Goal: Task Accomplishment & Management: Manage account settings

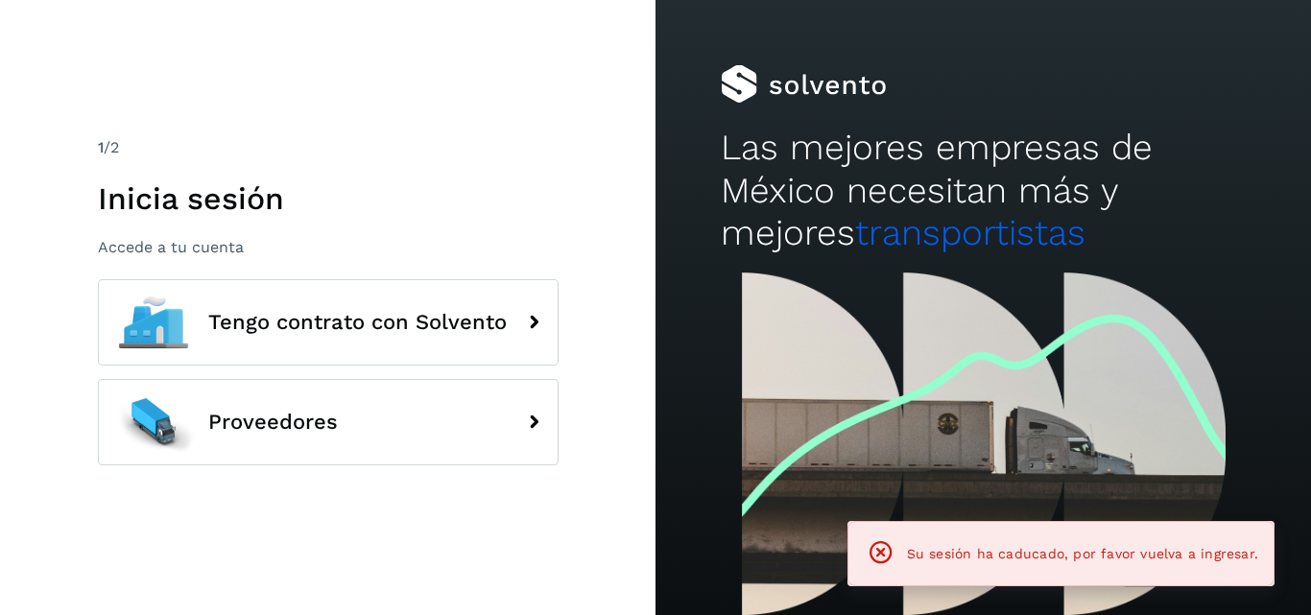
click at [273, 423] on span "Proveedores" at bounding box center [273, 422] width 130 height 23
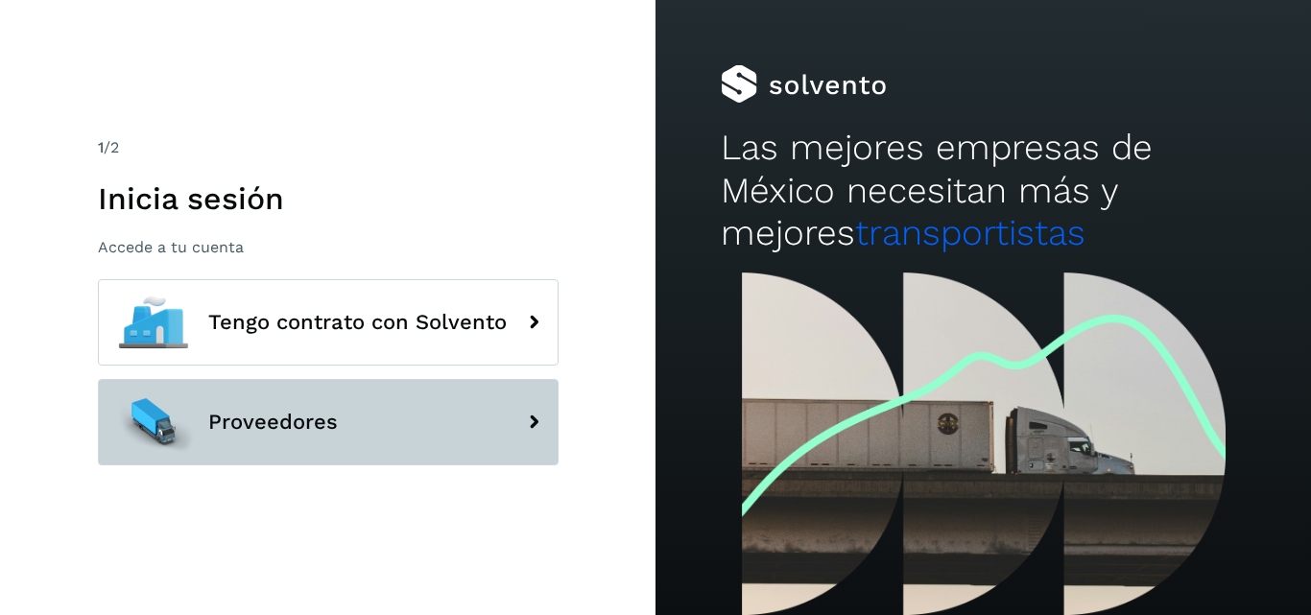
click at [294, 420] on span "Proveedores" at bounding box center [273, 422] width 130 height 23
click at [529, 405] on icon at bounding box center [534, 422] width 38 height 38
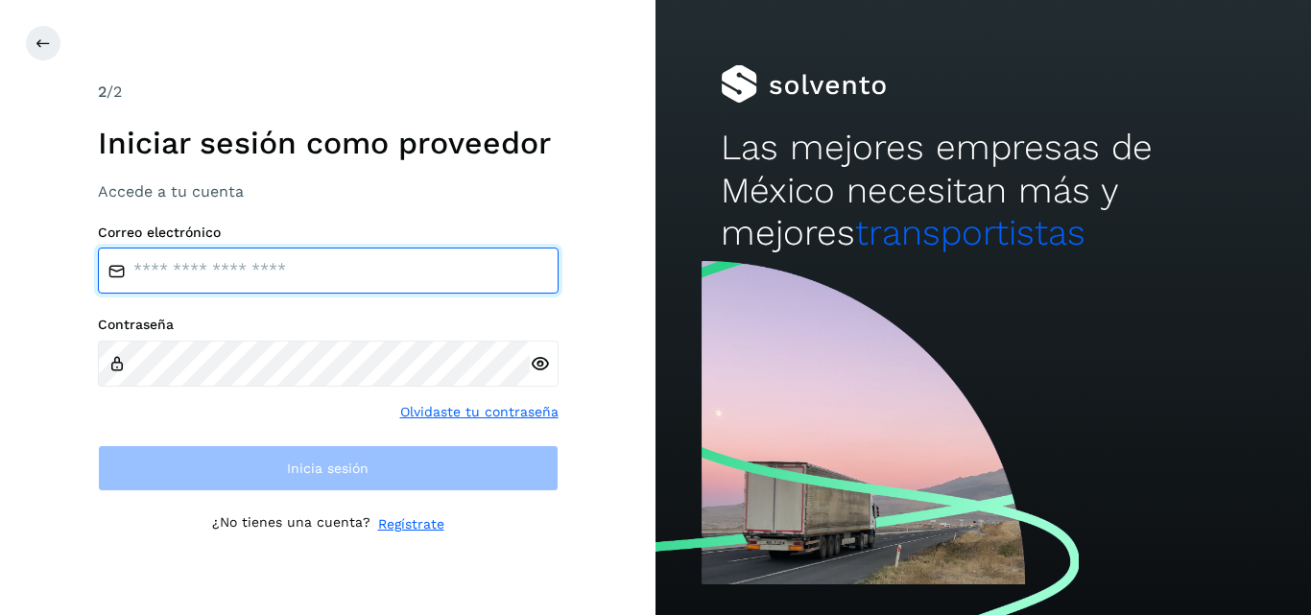
click at [237, 269] on input "email" at bounding box center [328, 271] width 461 height 46
type input "**********"
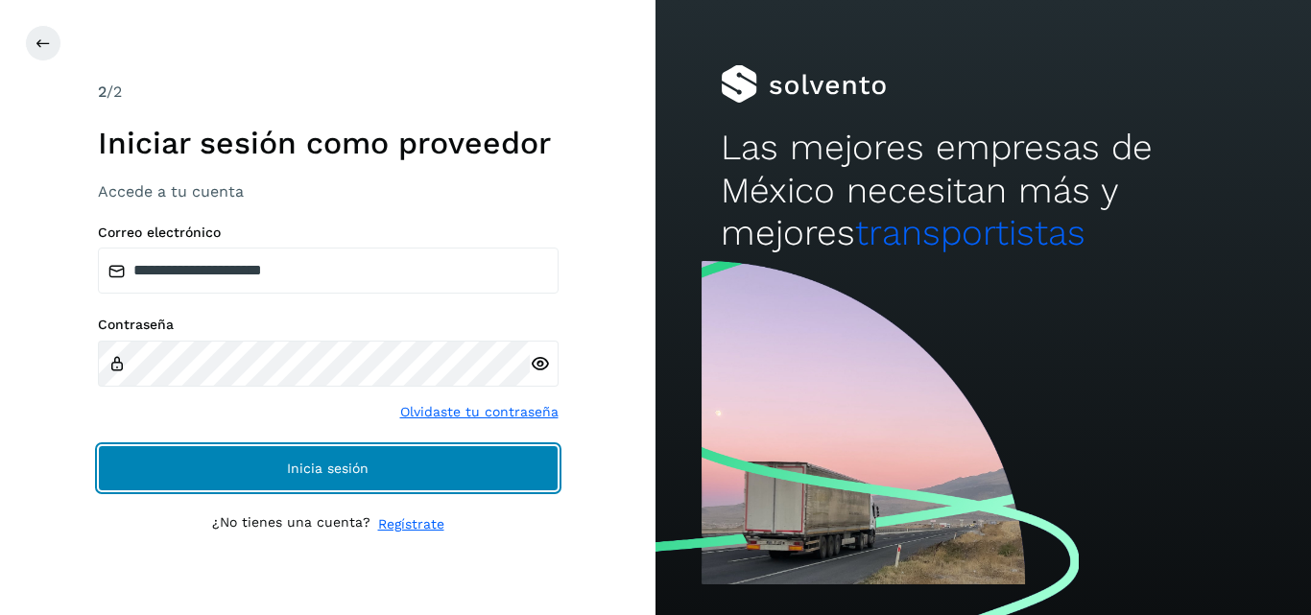
click at [281, 474] on button "Inicia sesión" at bounding box center [328, 468] width 461 height 46
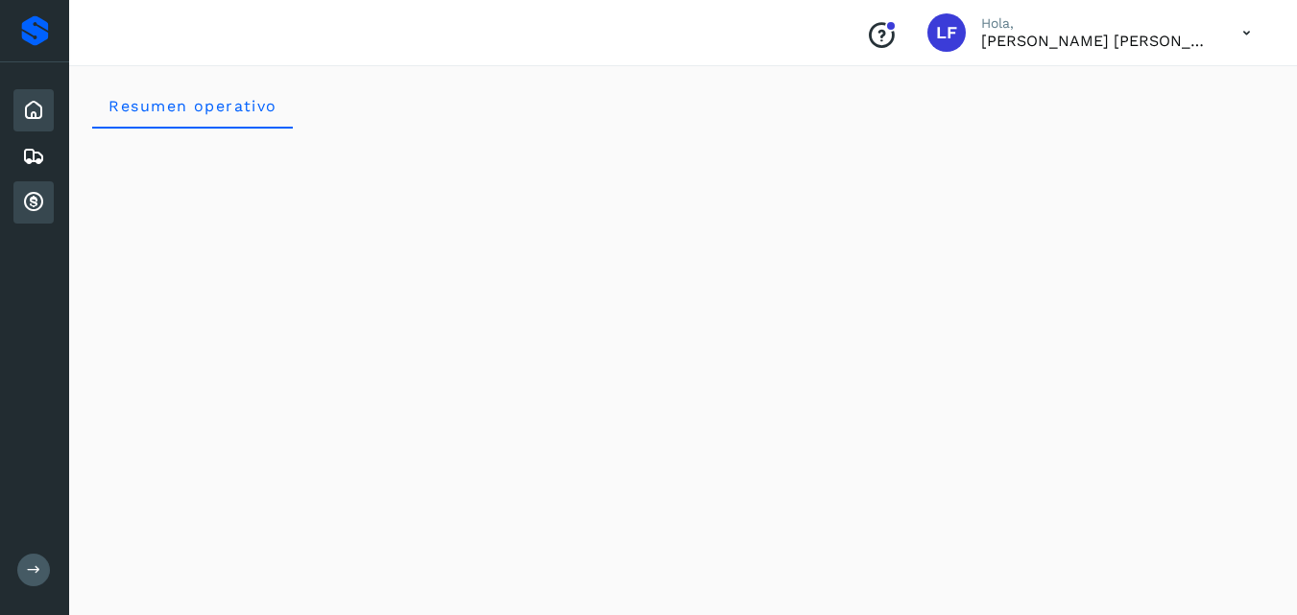
click at [37, 210] on icon at bounding box center [33, 202] width 23 height 23
click at [17, 196] on div "Cuentas por cobrar" at bounding box center [33, 202] width 40 height 42
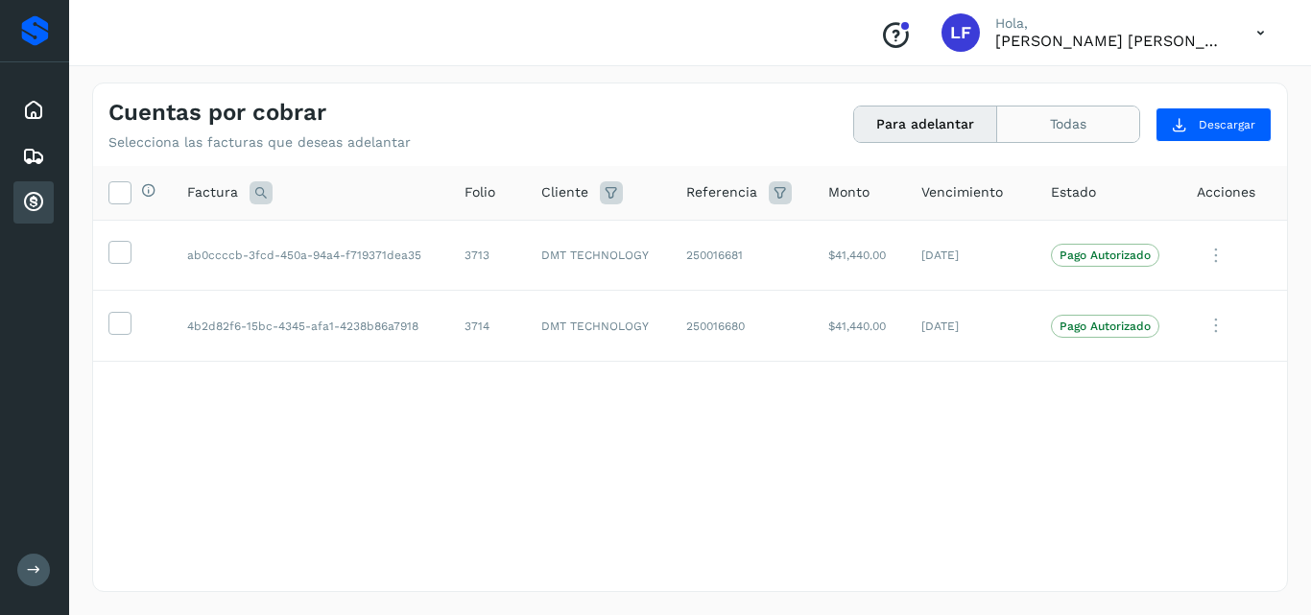
click at [1021, 113] on button "Todas" at bounding box center [1069, 125] width 142 height 36
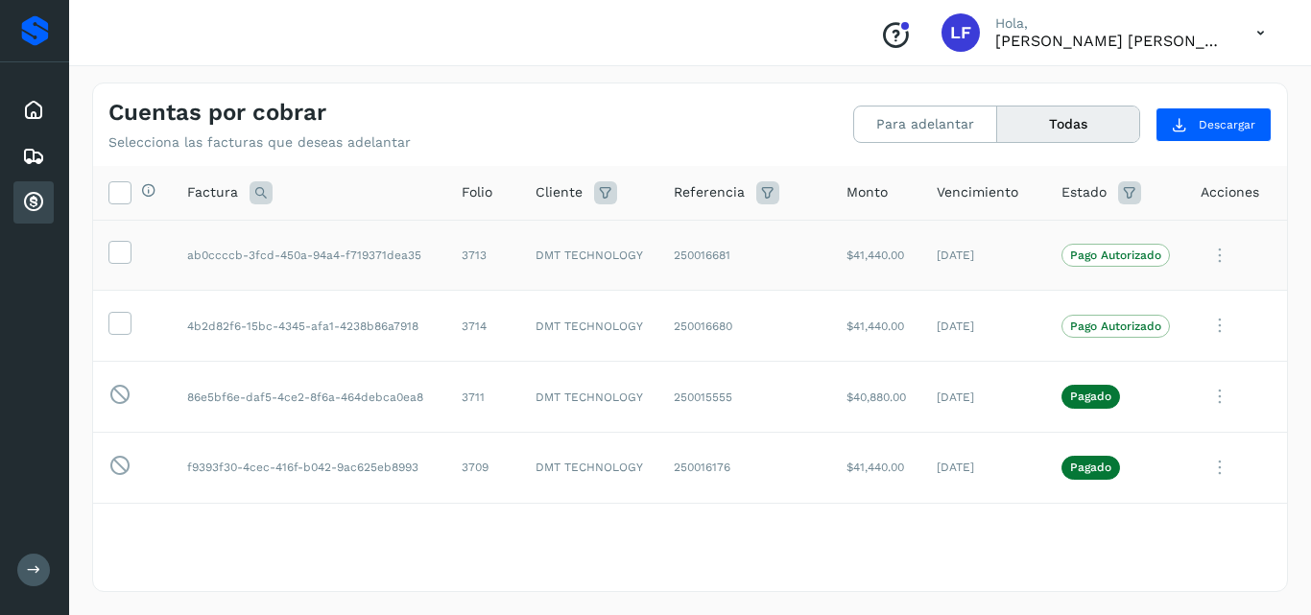
click at [1100, 269] on td "Pago Autorizado" at bounding box center [1117, 255] width 140 height 71
click at [1102, 261] on p "Pago Autorizado" at bounding box center [1116, 255] width 91 height 13
